Goal: Task Accomplishment & Management: Use online tool/utility

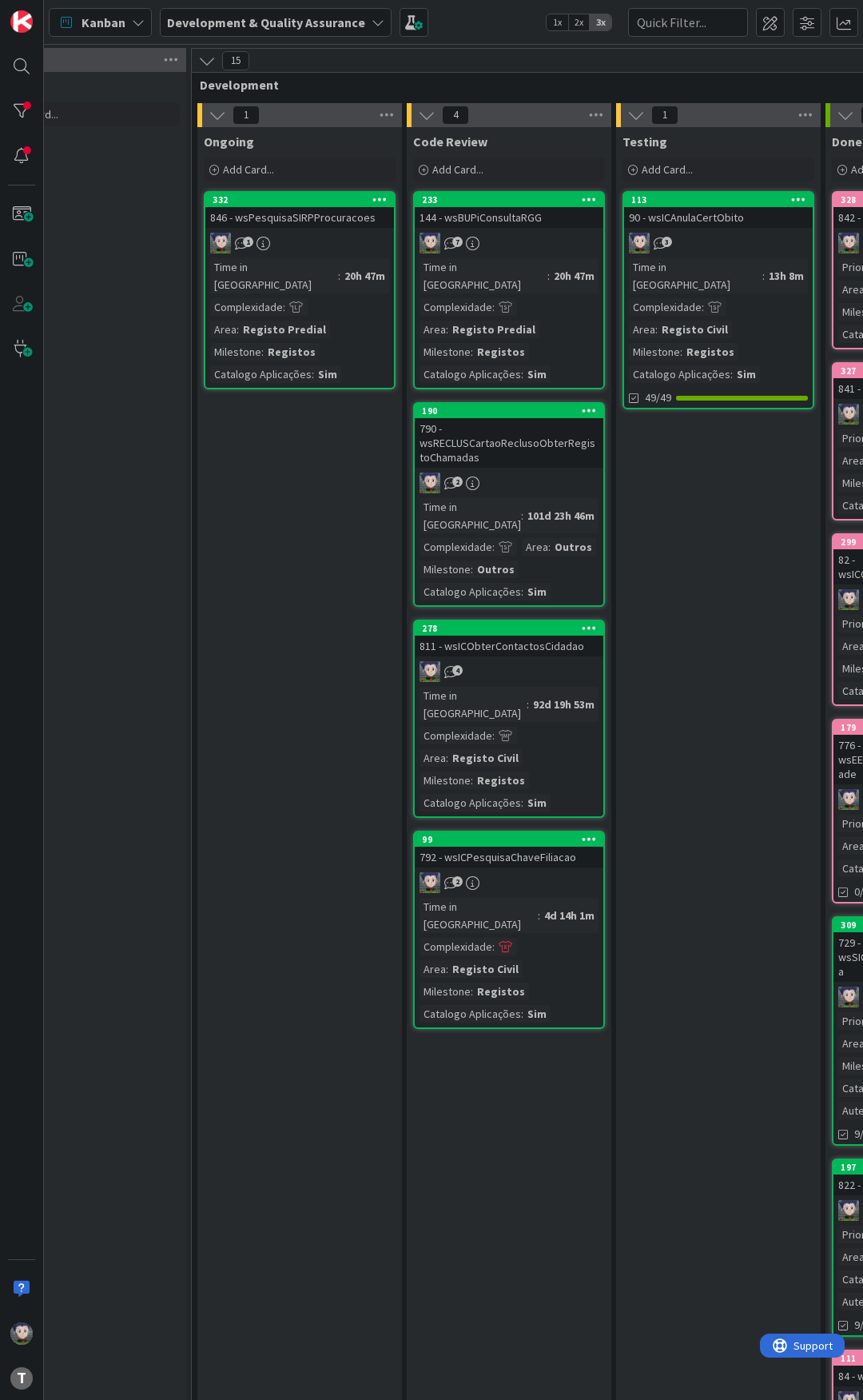
scroll to position [0, 720]
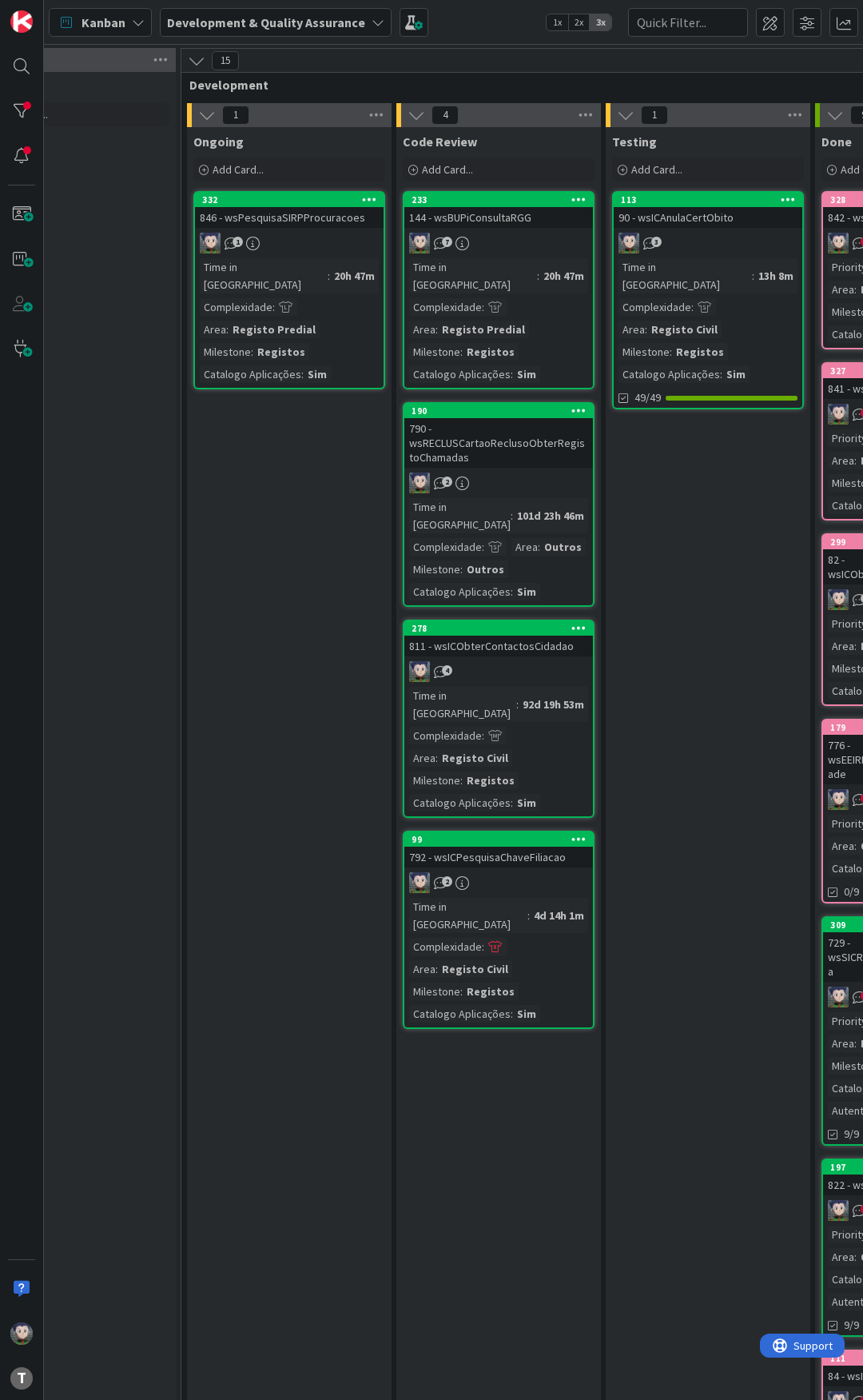
drag, startPoint x: 305, startPoint y: 426, endPoint x: 298, endPoint y: 440, distance: 15.7
click at [299, 438] on div "Ongoing Add Card... 332 846 - wsPesquisaSIRPProcuracoes 1 Time in [GEOGRAPHIC_D…" at bounding box center [289, 972] width 205 height 1691
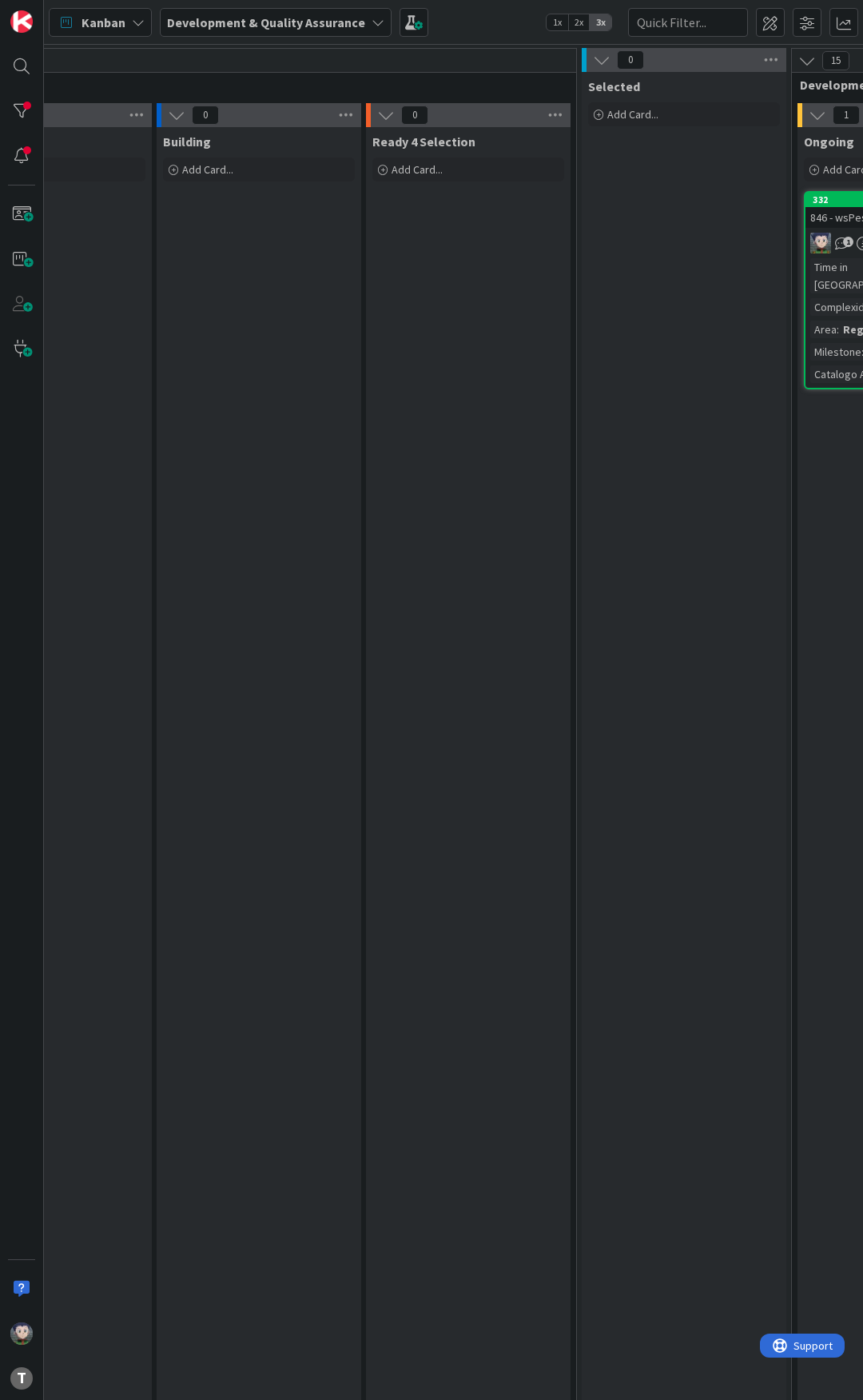
scroll to position [0, 105]
click at [573, 420] on div "Ready 4 Selection Add Card..." at bounding box center [472, 972] width 205 height 1691
click at [574, 398] on div "Ready 4 Selection Add Card..." at bounding box center [472, 972] width 205 height 1691
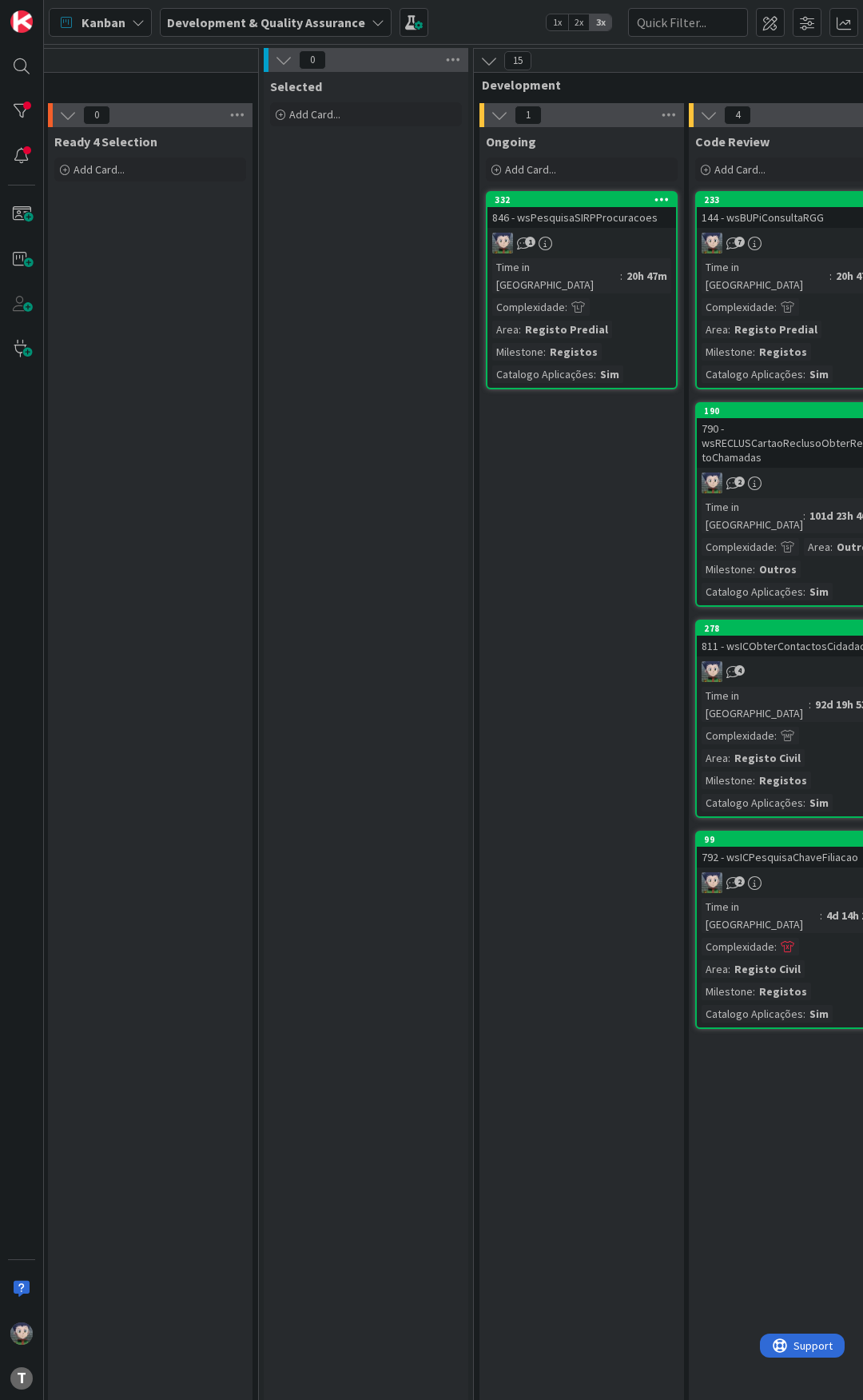
scroll to position [0, 426]
drag, startPoint x: 404, startPoint y: 427, endPoint x: 402, endPoint y: 448, distance: 21.1
click at [404, 430] on div "Selected Add Card..." at bounding box center [368, 949] width 205 height 1755
click at [395, 464] on div "Selected Add Card..." at bounding box center [368, 949] width 205 height 1755
click at [395, 443] on div "Selected Add Card..." at bounding box center [368, 949] width 205 height 1755
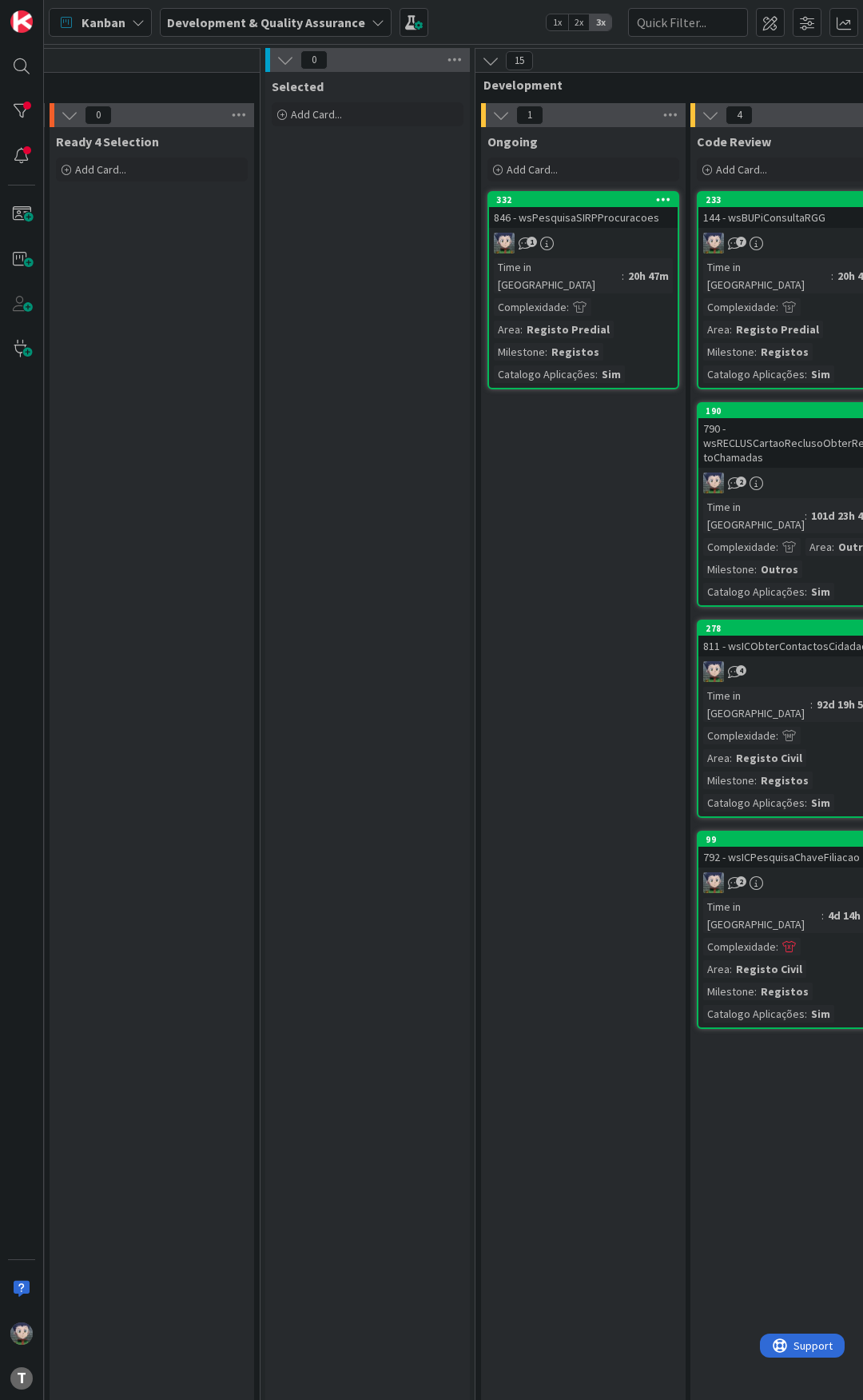
click at [392, 434] on div "Selected Add Card..." at bounding box center [368, 949] width 205 height 1755
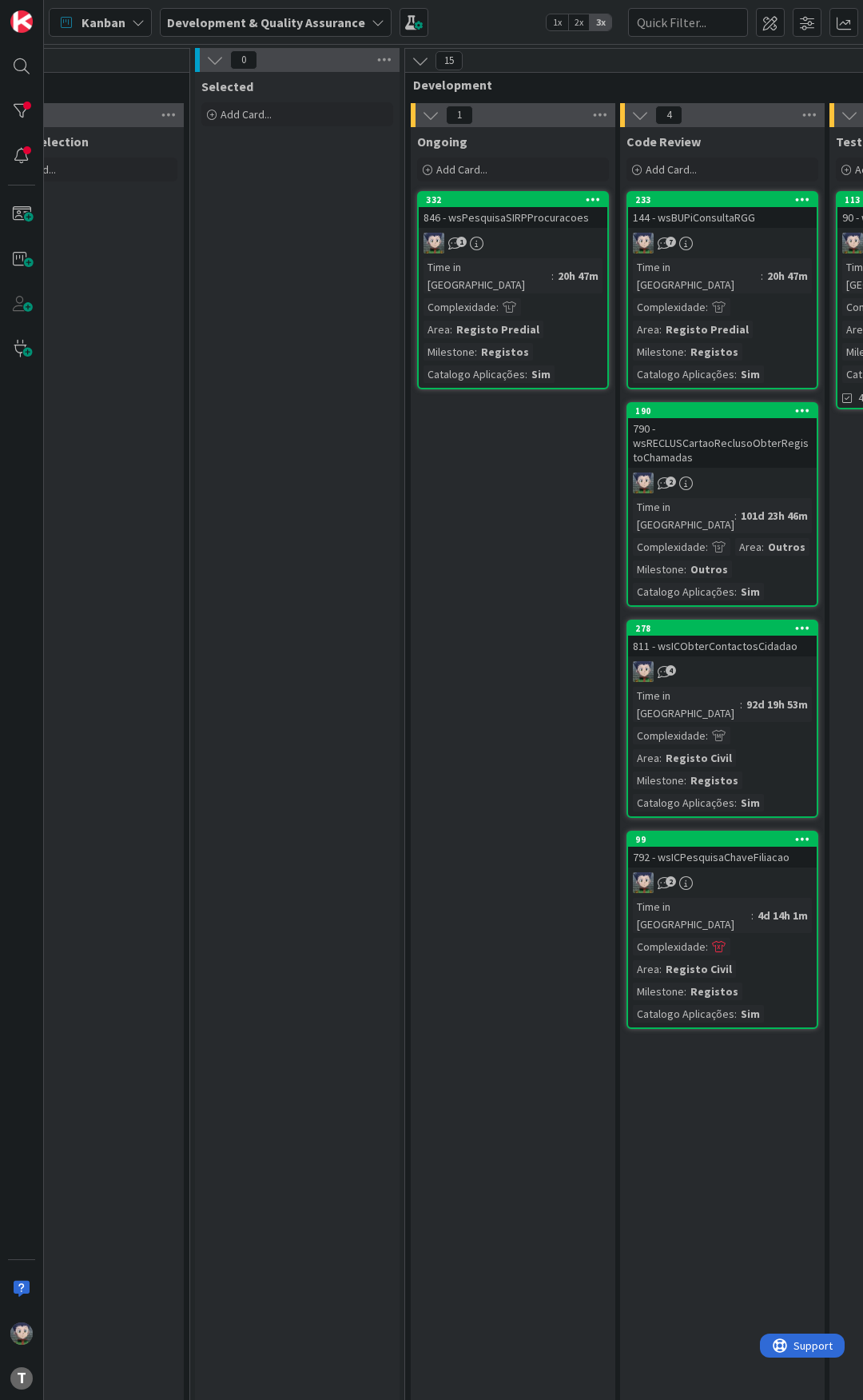
scroll to position [0, 505]
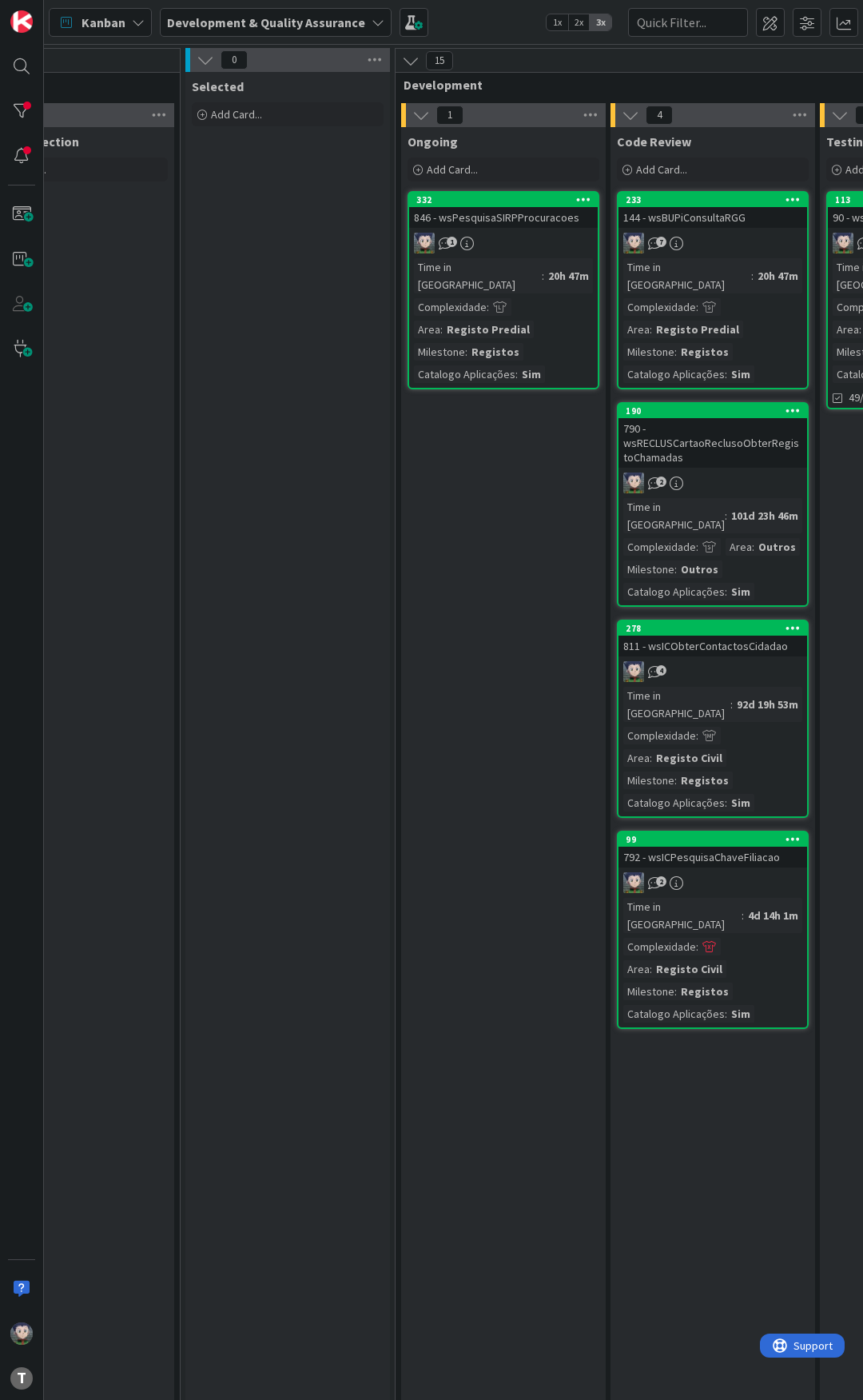
drag, startPoint x: 320, startPoint y: 460, endPoint x: 329, endPoint y: 483, distance: 24.7
click at [326, 463] on div "Selected Add Card..." at bounding box center [288, 949] width 205 height 1755
click at [329, 450] on div "Selected Add Card..." at bounding box center [288, 949] width 205 height 1755
click at [332, 444] on div "Selected Add Card..." at bounding box center [288, 949] width 205 height 1755
click at [330, 442] on div "Selected Add Card..." at bounding box center [288, 949] width 205 height 1755
